Goal: Task Accomplishment & Management: Complete application form

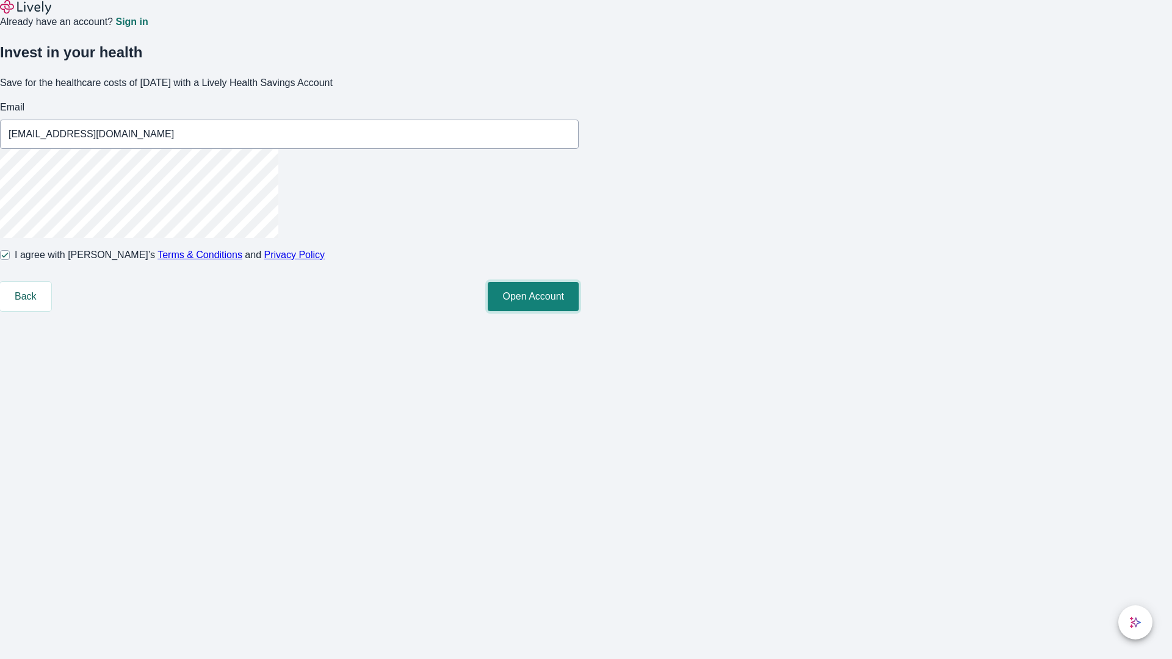
click at [578, 311] on button "Open Account" at bounding box center [533, 296] width 91 height 29
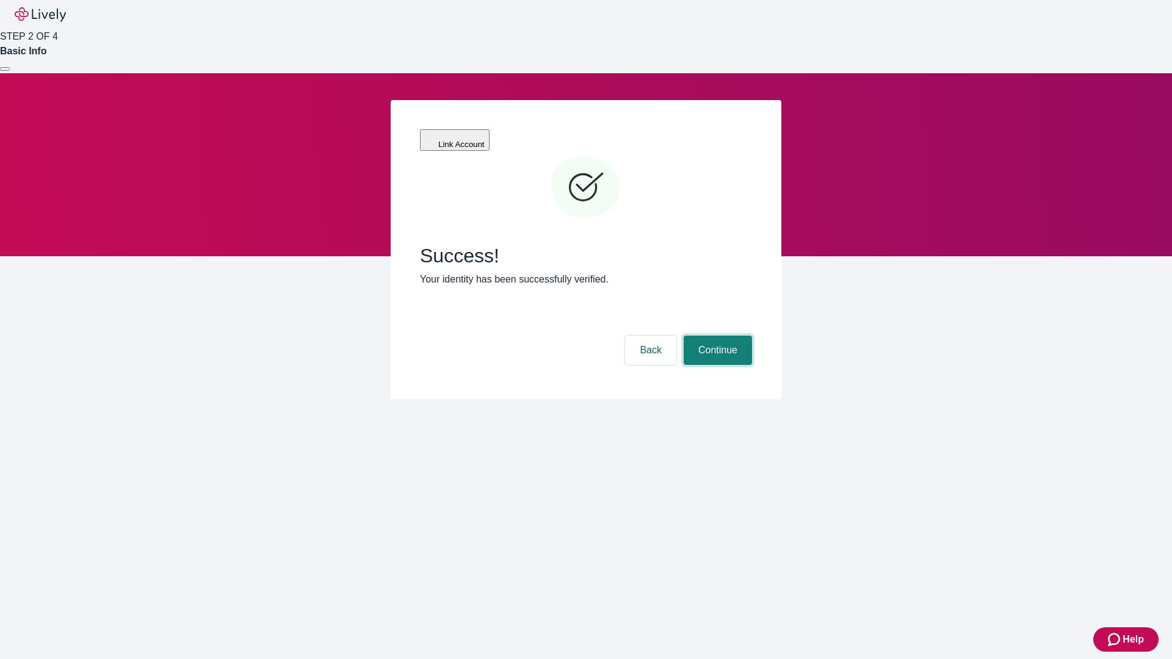
click at [716, 336] on button "Continue" at bounding box center [717, 350] width 68 height 29
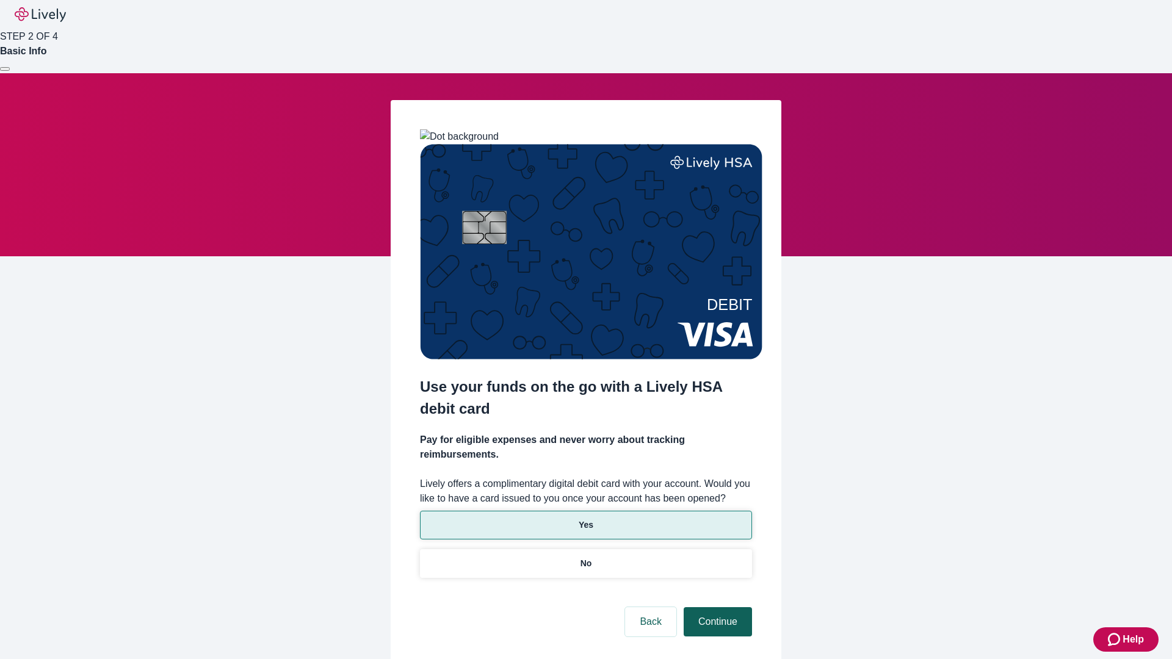
click at [585, 557] on p "No" at bounding box center [586, 563] width 12 height 13
click at [716, 607] on button "Continue" at bounding box center [717, 621] width 68 height 29
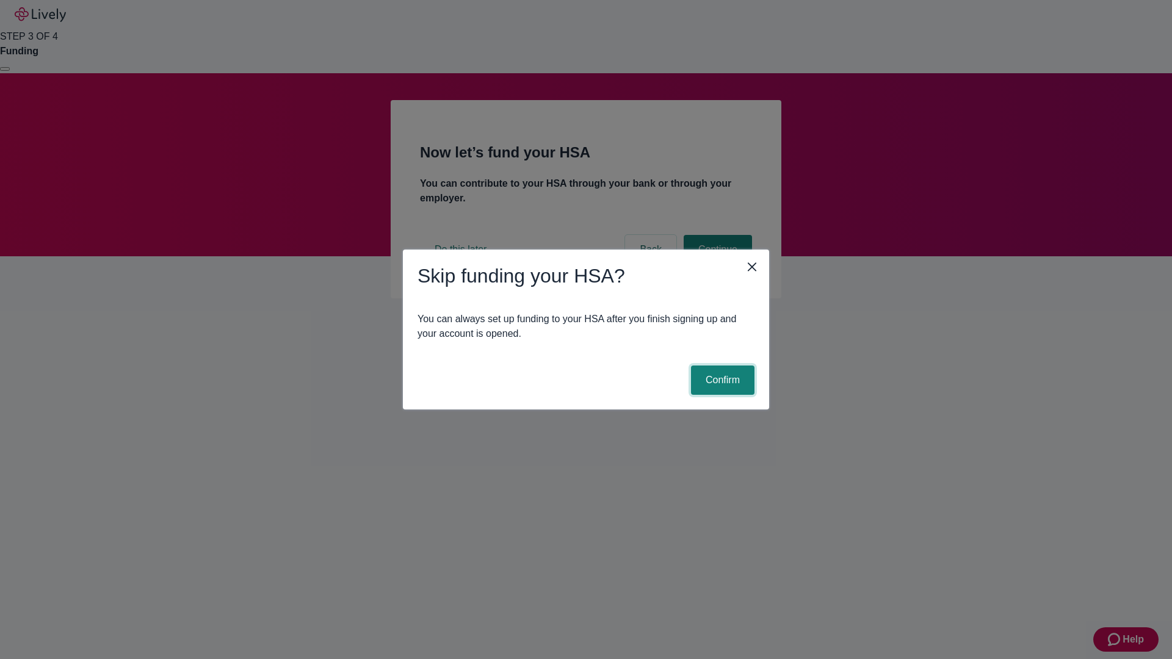
click at [721, 380] on button "Confirm" at bounding box center [722, 379] width 63 height 29
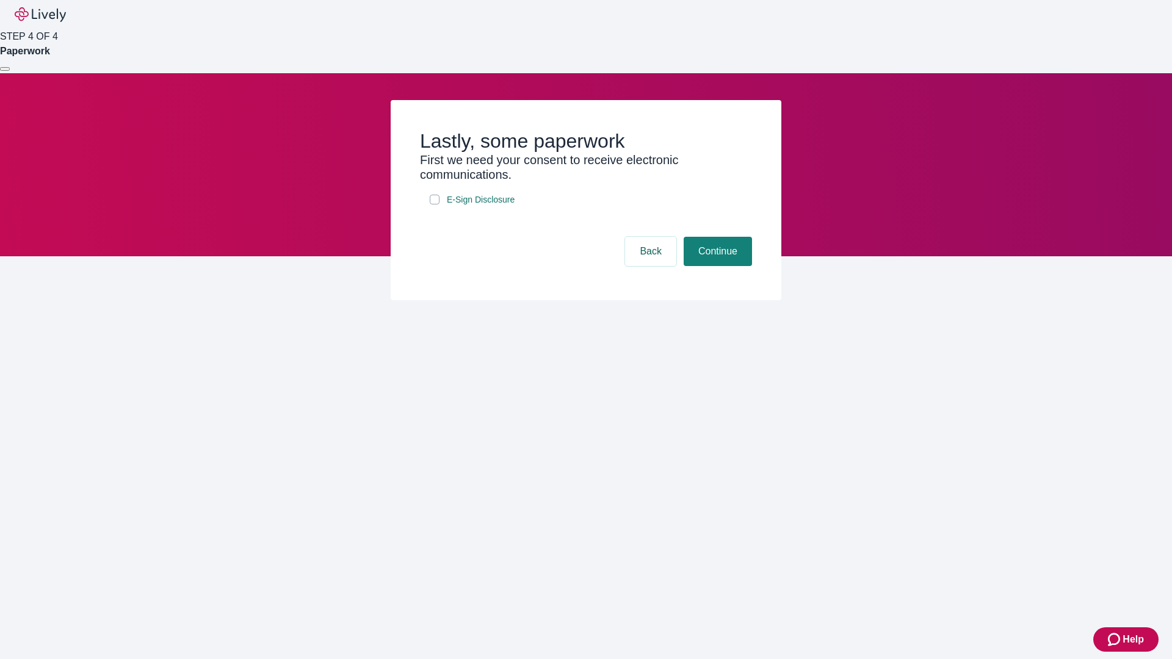
click at [434, 204] on input "E-Sign Disclosure" at bounding box center [435, 200] width 10 height 10
checkbox input "true"
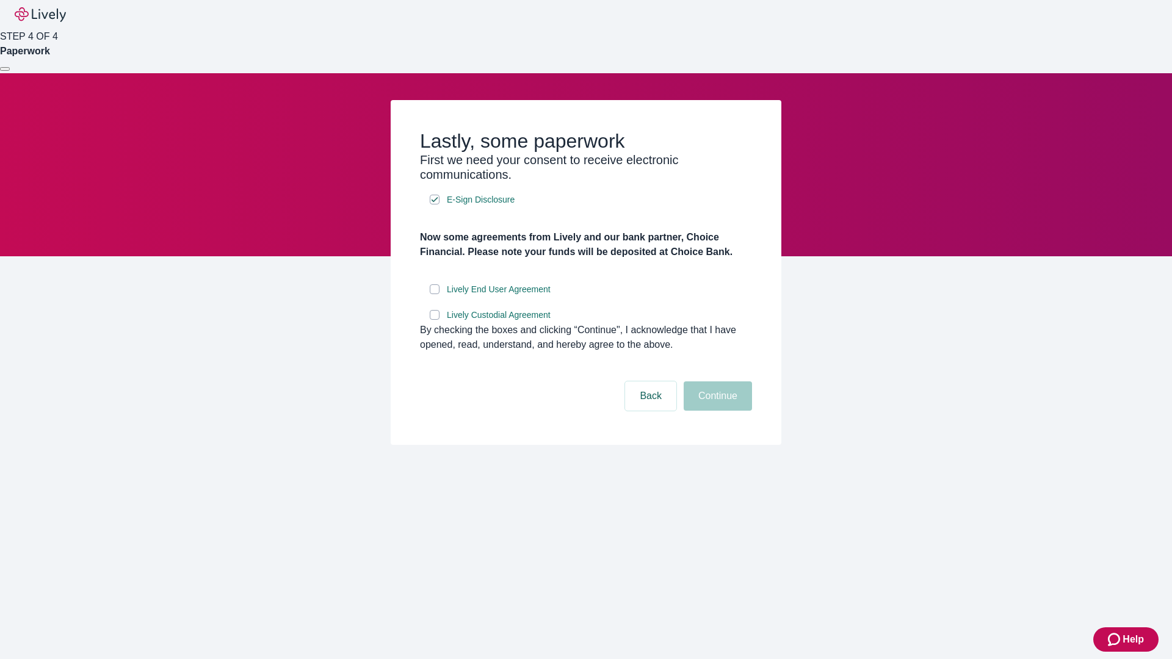
click at [434, 294] on input "Lively End User Agreement" at bounding box center [435, 289] width 10 height 10
checkbox input "true"
click at [434, 320] on input "Lively Custodial Agreement" at bounding box center [435, 315] width 10 height 10
checkbox input "true"
click at [716, 411] on button "Continue" at bounding box center [717, 395] width 68 height 29
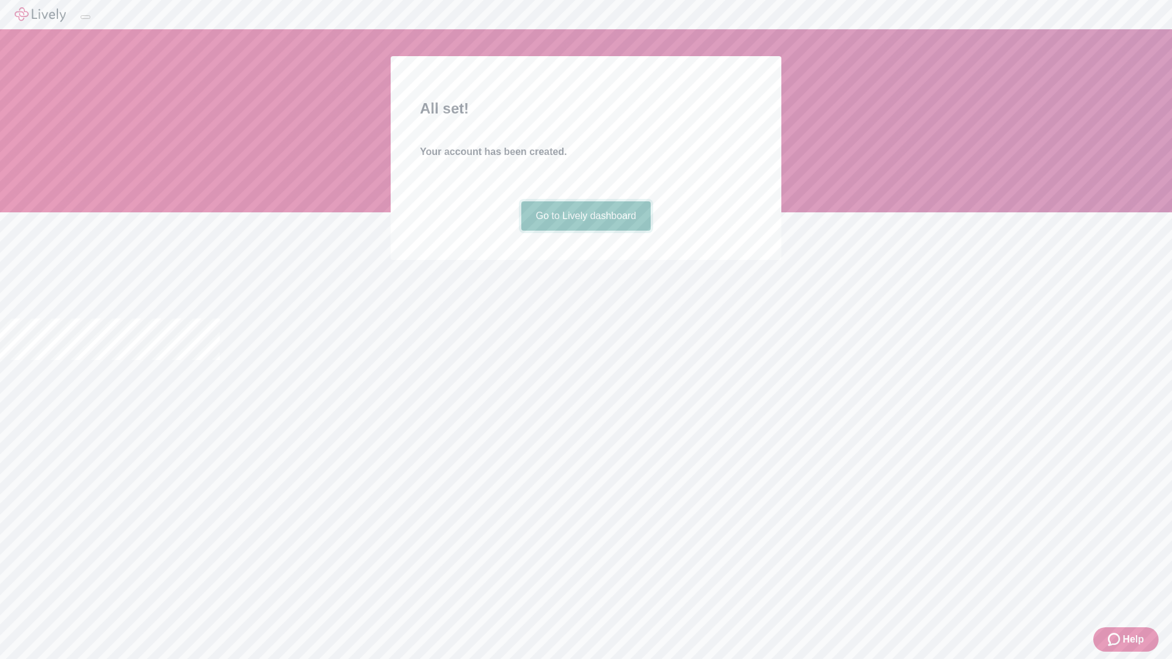
click at [585, 231] on link "Go to Lively dashboard" at bounding box center [586, 215] width 130 height 29
